Goal: Transaction & Acquisition: Subscribe to service/newsletter

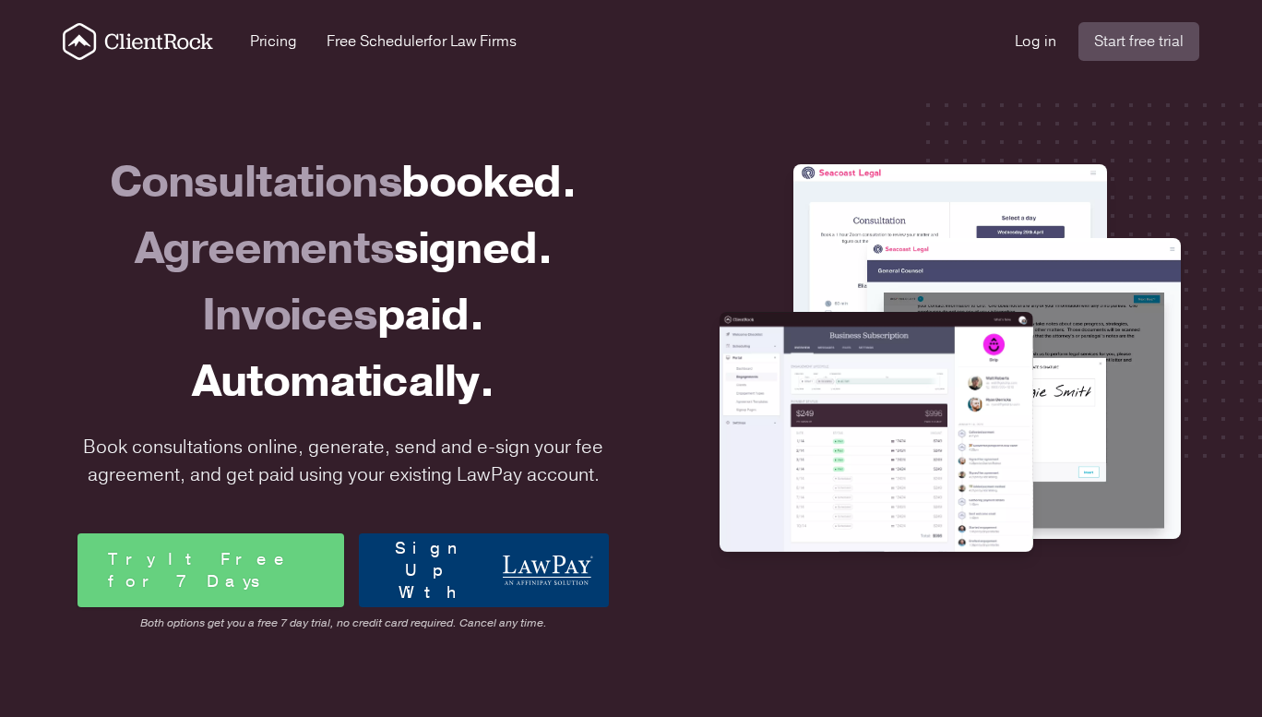
click at [1035, 30] on div "Log in Start free trial" at bounding box center [1107, 41] width 185 height 39
click at [1035, 34] on link "Log in" at bounding box center [1036, 41] width 42 height 22
click at [1182, 37] on link "Start free trial" at bounding box center [1139, 41] width 121 height 39
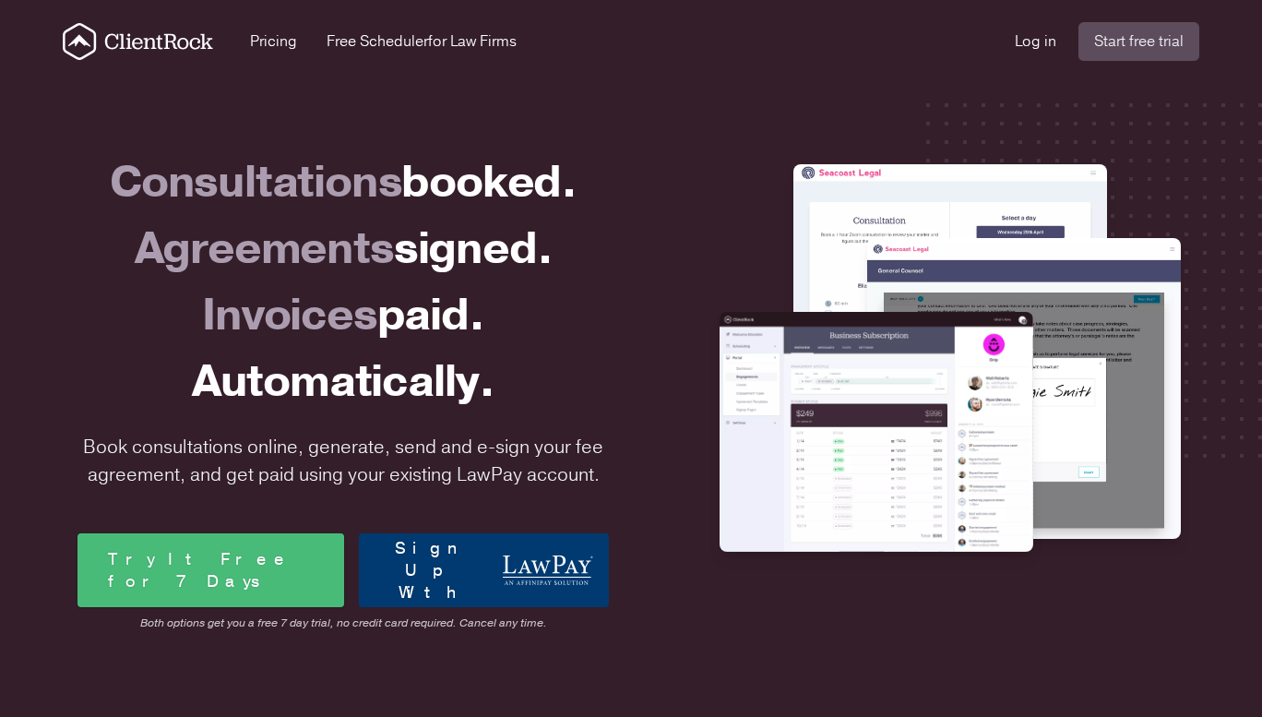
click at [266, 580] on link "Try It Free for 7 Days" at bounding box center [211, 570] width 267 height 74
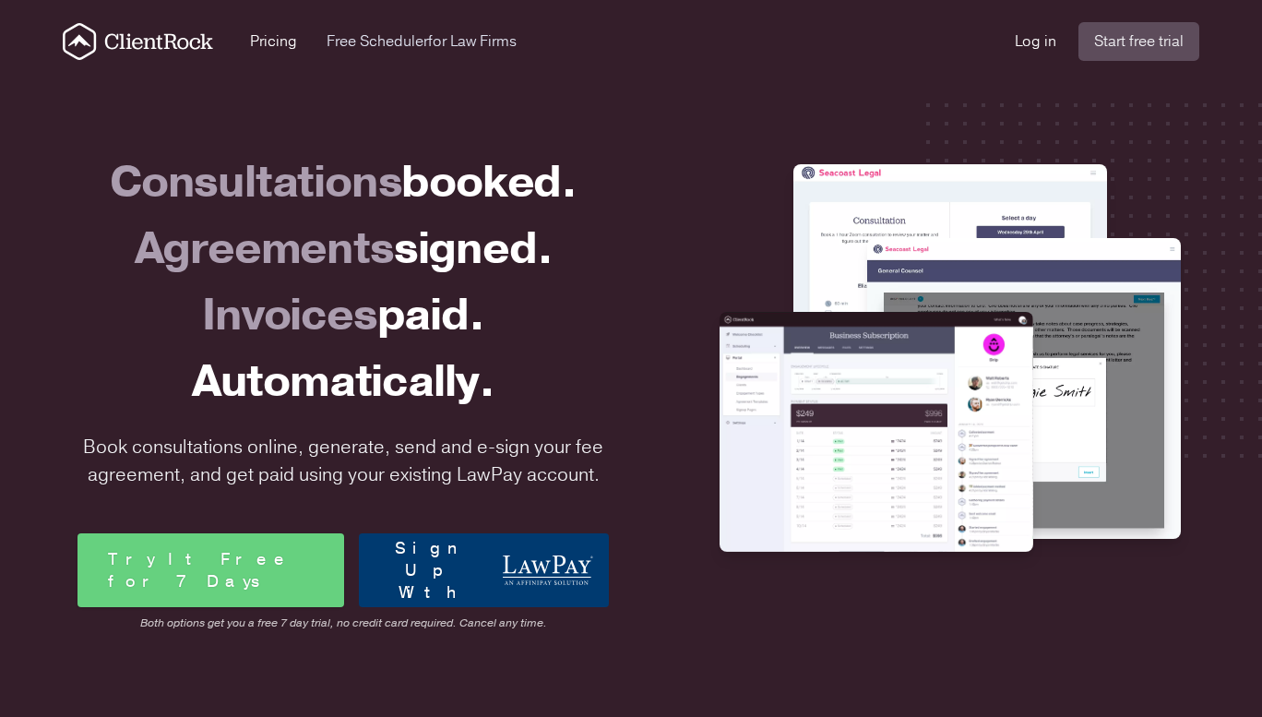
click at [437, 42] on span "for Law Firms" at bounding box center [472, 41] width 89 height 20
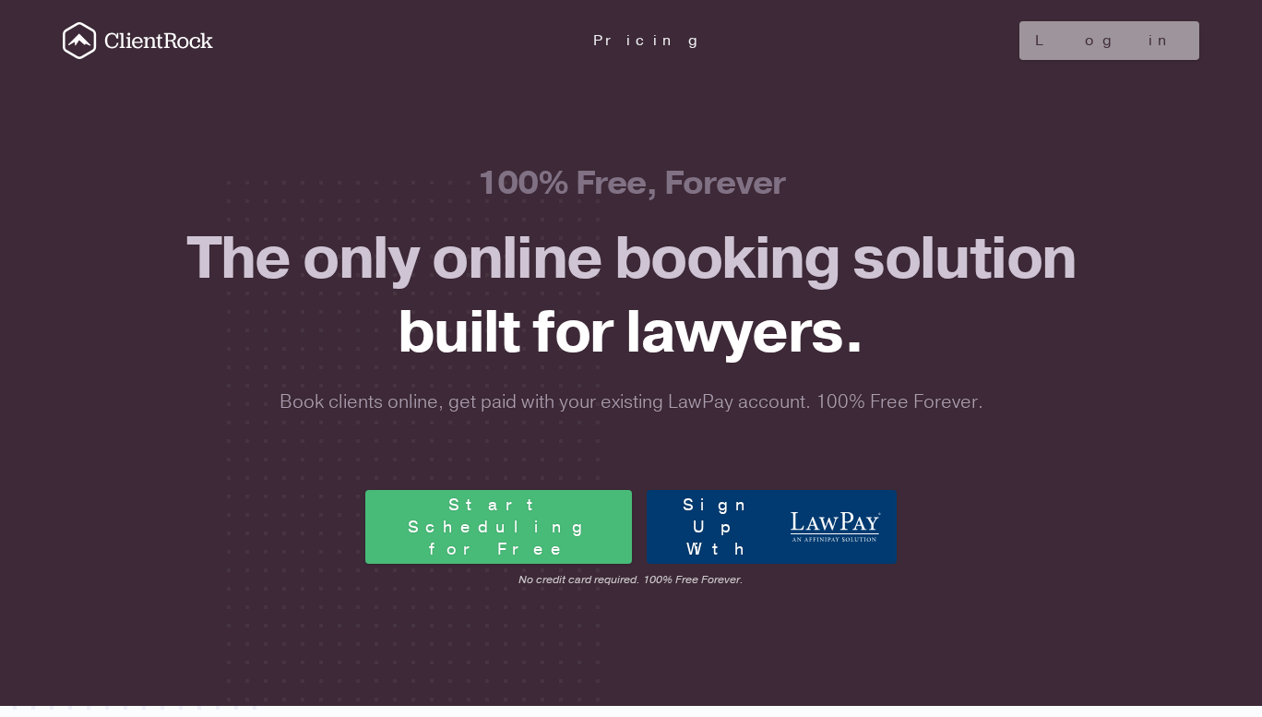
click at [492, 552] on link "Start Scheduling for Free" at bounding box center [498, 527] width 267 height 74
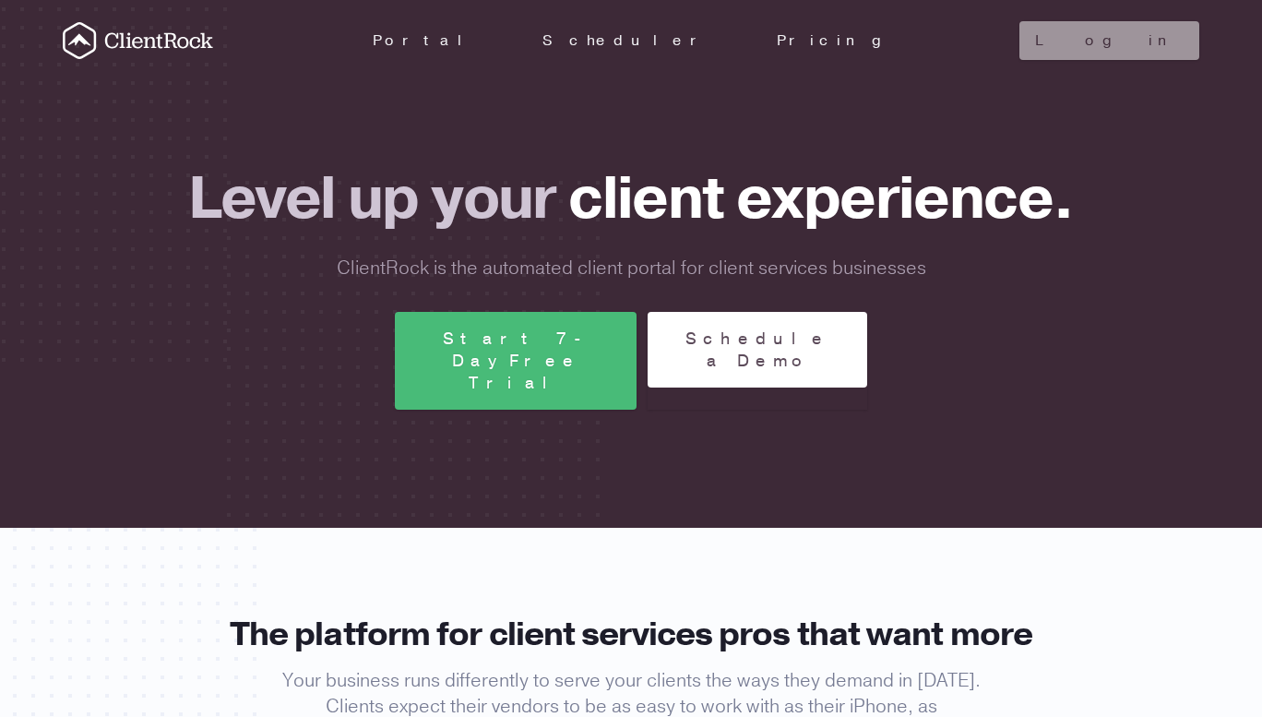
click at [476, 344] on link "Start 7-Day Free Trial" at bounding box center [516, 361] width 242 height 98
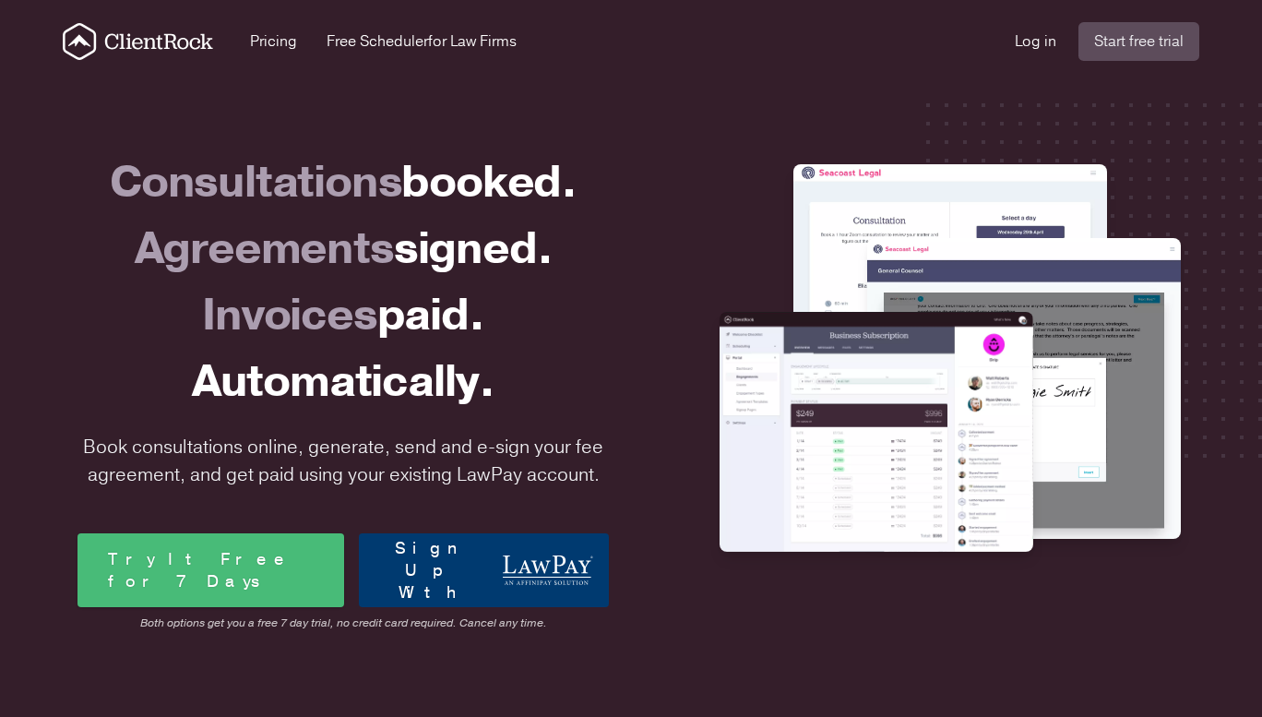
click at [234, 546] on link "Try It Free for 7 Days" at bounding box center [211, 570] width 267 height 74
